Goal: Contribute content

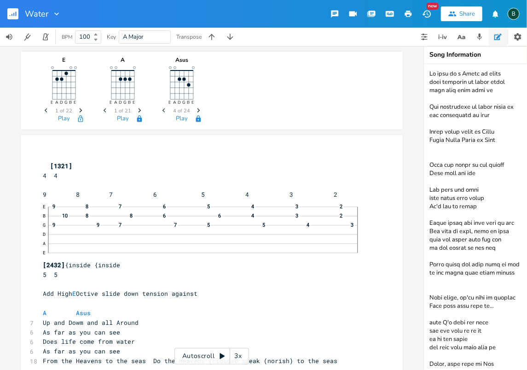
scroll to position [294, 0]
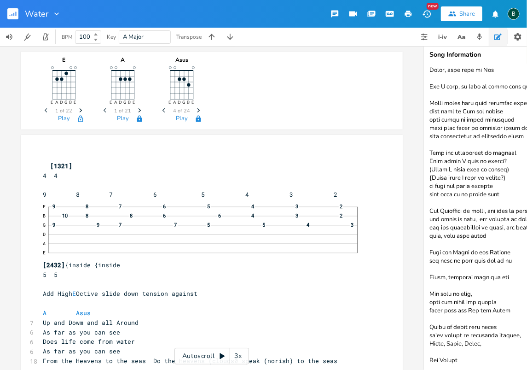
click at [14, 14] on rect "button" at bounding box center [12, 13] width 11 height 11
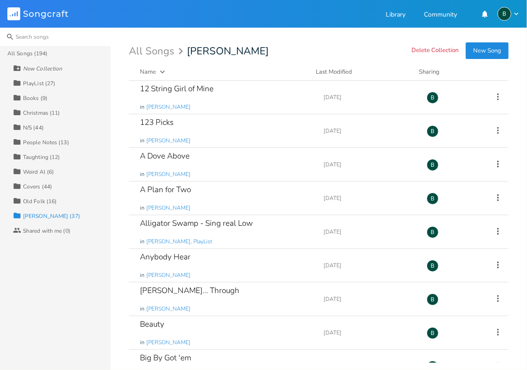
click at [33, 37] on input at bounding box center [55, 37] width 110 height 18
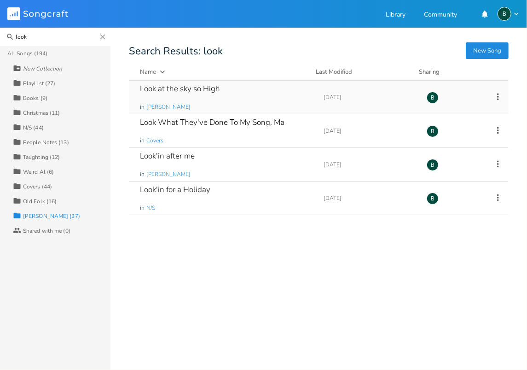
type input "look"
click at [190, 89] on div "Look at the sky so High" at bounding box center [180, 89] width 80 height 8
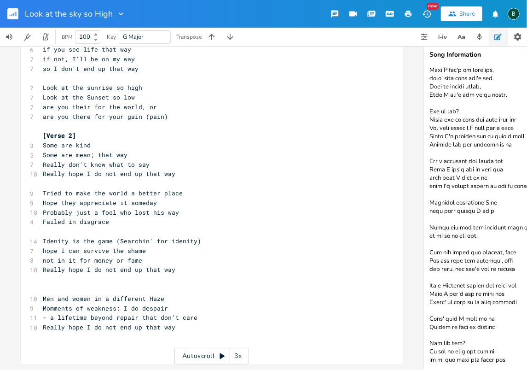
scroll to position [564, 0]
click at [506, 322] on textarea at bounding box center [516, 217] width 184 height 306
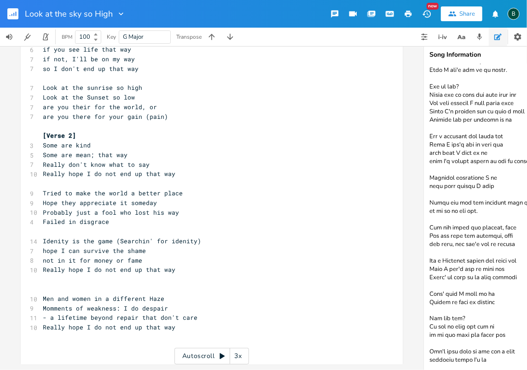
click at [461, 347] on textarea at bounding box center [516, 217] width 184 height 306
click at [439, 345] on textarea at bounding box center [516, 217] width 184 height 306
click at [501, 336] on textarea at bounding box center [516, 217] width 184 height 306
click at [487, 344] on textarea at bounding box center [516, 217] width 184 height 306
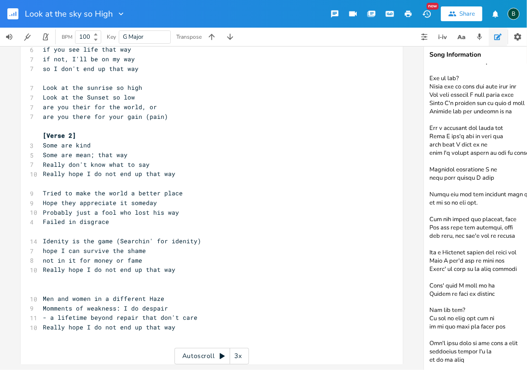
click at [428, 354] on textarea at bounding box center [516, 217] width 184 height 306
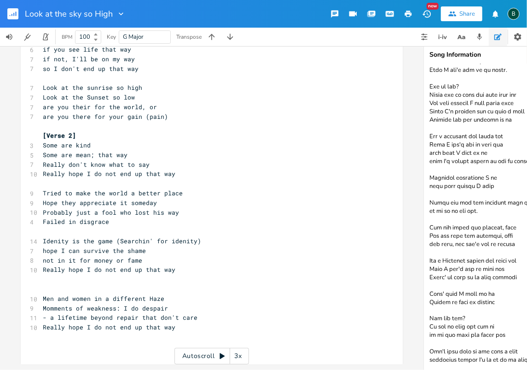
type textarea "Lor ipsu dolors amet co adi "Eli sed doe?" te Incidi utl "Etd ma-al?" (enimadmi…"
